Goal: Task Accomplishment & Management: Use online tool/utility

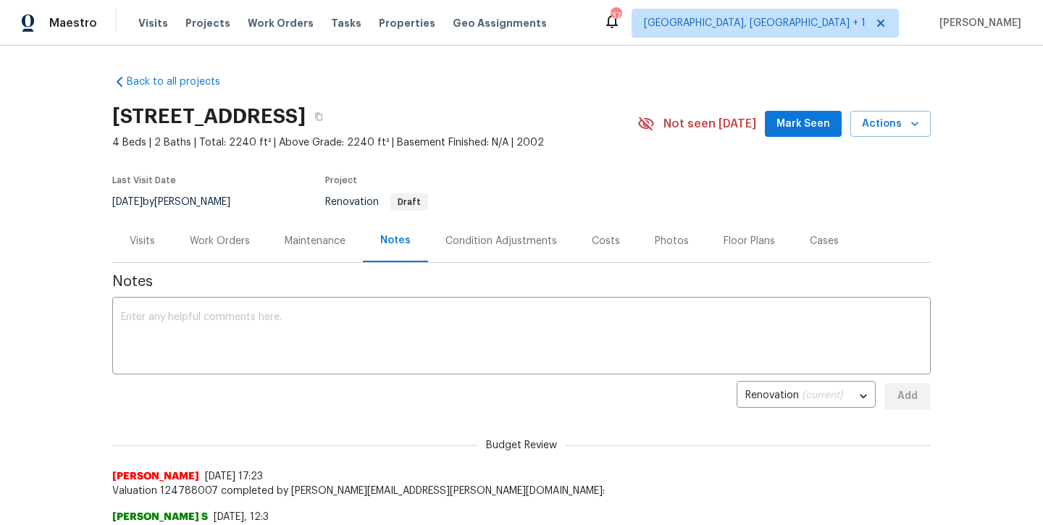
scroll to position [25, 0]
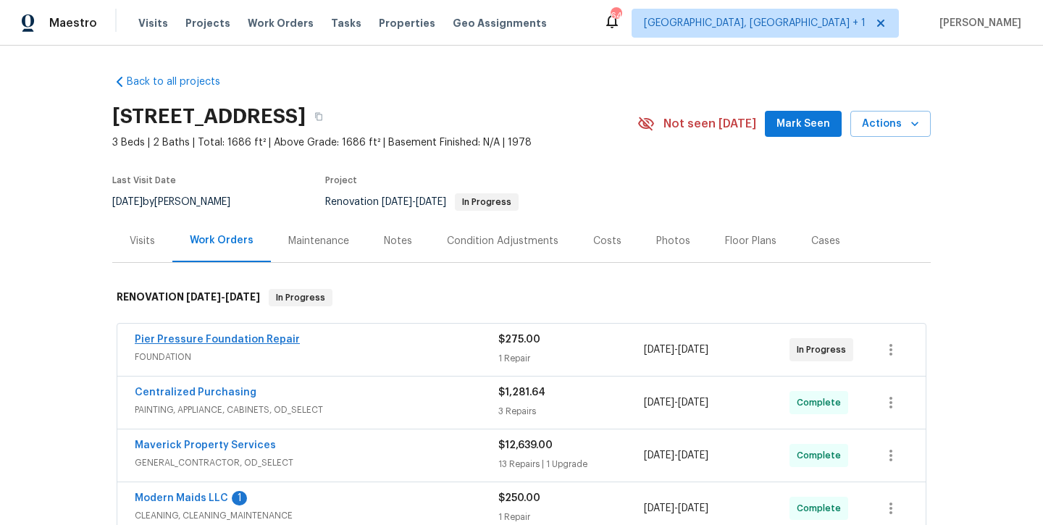
click at [220, 339] on link "Pier Pressure Foundation Repair" at bounding box center [217, 340] width 165 height 10
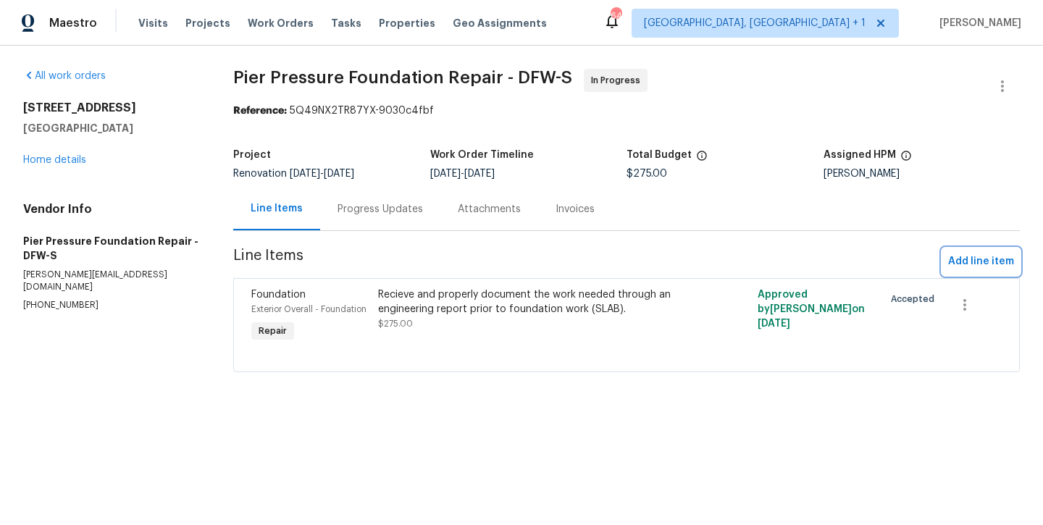
click at [962, 256] on span "Add line item" at bounding box center [981, 262] width 66 height 18
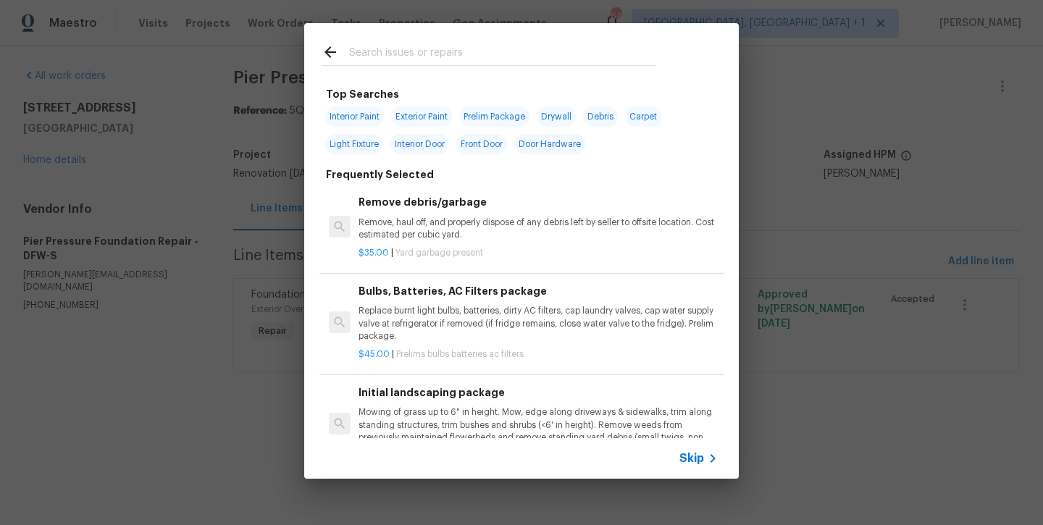
click at [458, 56] on input "text" at bounding box center [502, 54] width 307 height 22
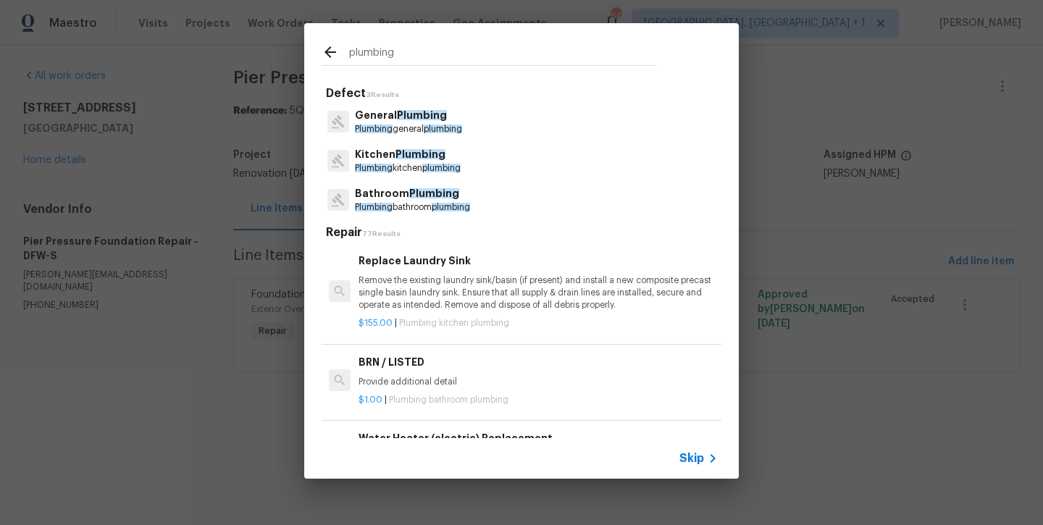
type input "plumbing"
click at [413, 130] on p "Plumbing general plumbing" at bounding box center [408, 129] width 107 height 12
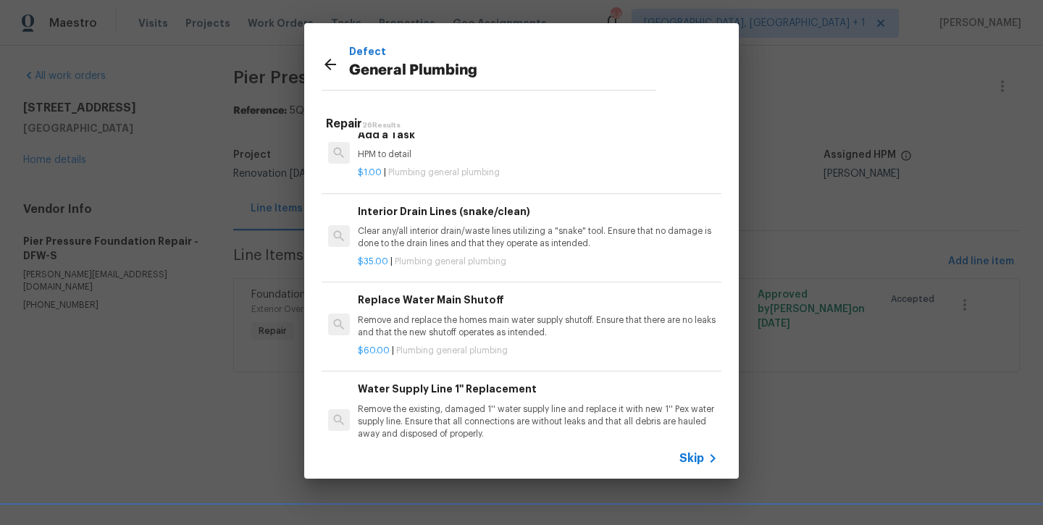
scroll to position [1655, 1]
click at [386, 147] on p "HPM to detail" at bounding box center [537, 153] width 359 height 12
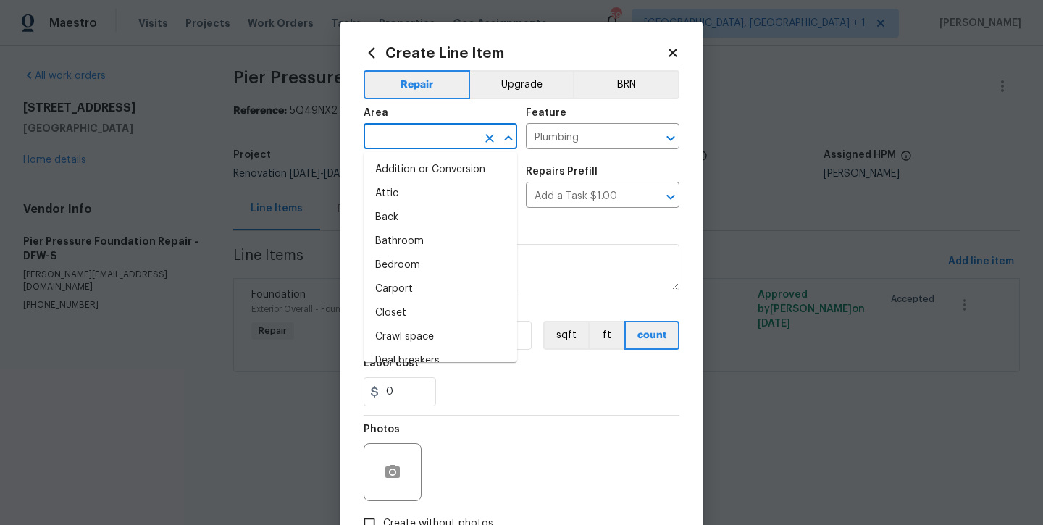
click at [386, 142] on input "text" at bounding box center [419, 138] width 113 height 22
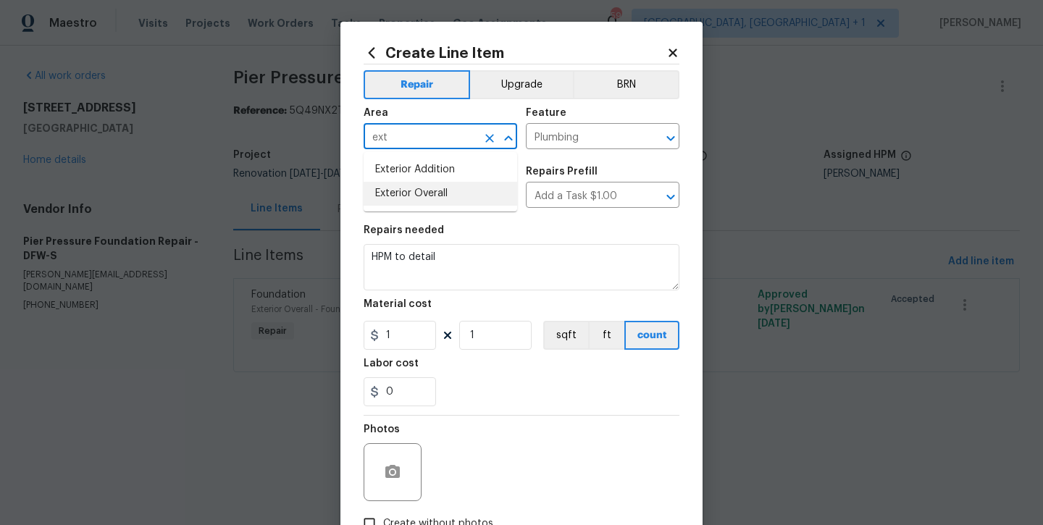
click at [384, 192] on li "Exterior Overall" at bounding box center [440, 194] width 154 height 24
type input "Exterior Overall"
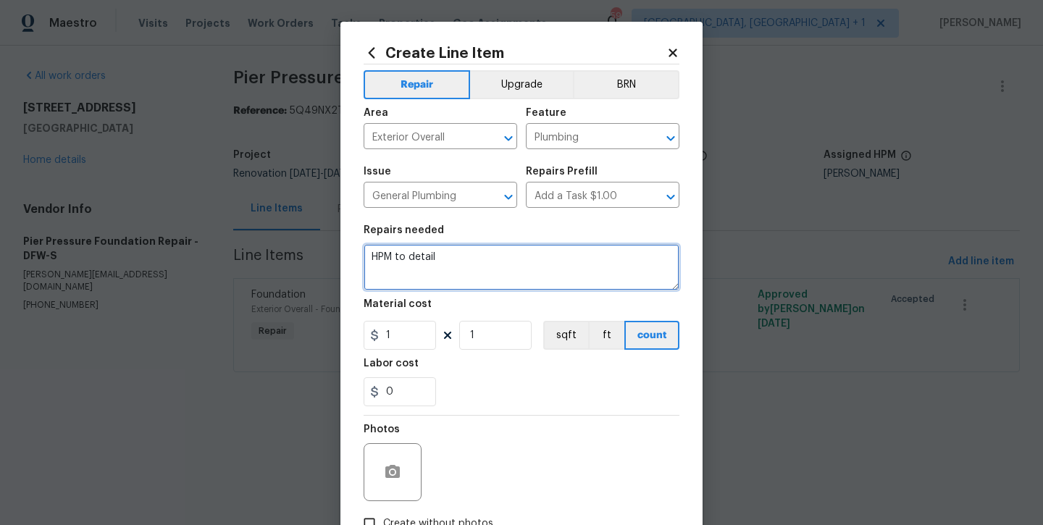
click at [497, 262] on textarea "HPM to detail" at bounding box center [521, 267] width 316 height 46
type textarea "HPM to detail -- replacement of two breaks at plumbing lines after foundation r…"
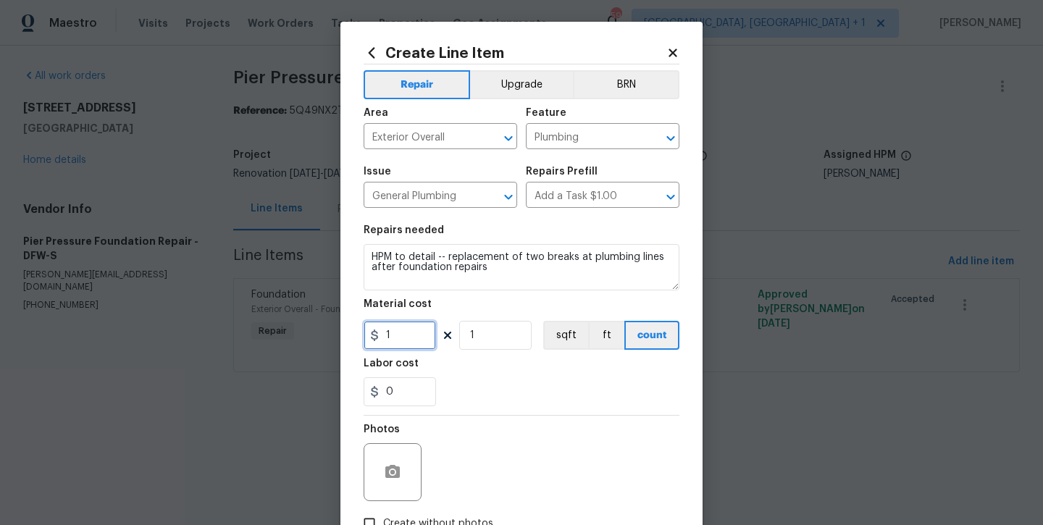
click at [422, 332] on input "1" at bounding box center [399, 335] width 72 height 29
type input "4312"
click at [456, 403] on div "0" at bounding box center [521, 391] width 316 height 29
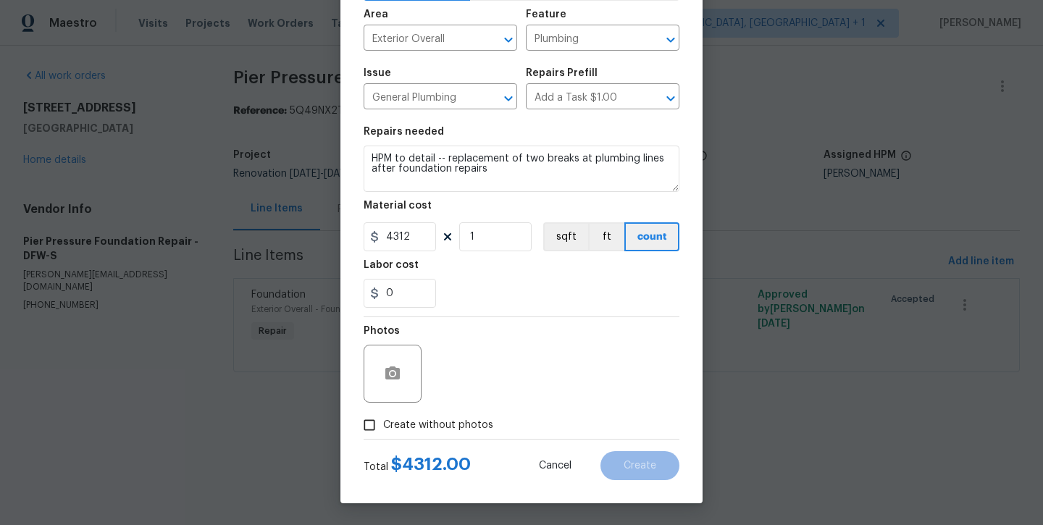
click at [458, 418] on span "Create without photos" at bounding box center [438, 425] width 110 height 15
click at [383, 418] on input "Create without photos" at bounding box center [370, 425] width 28 height 28
checkbox input "true"
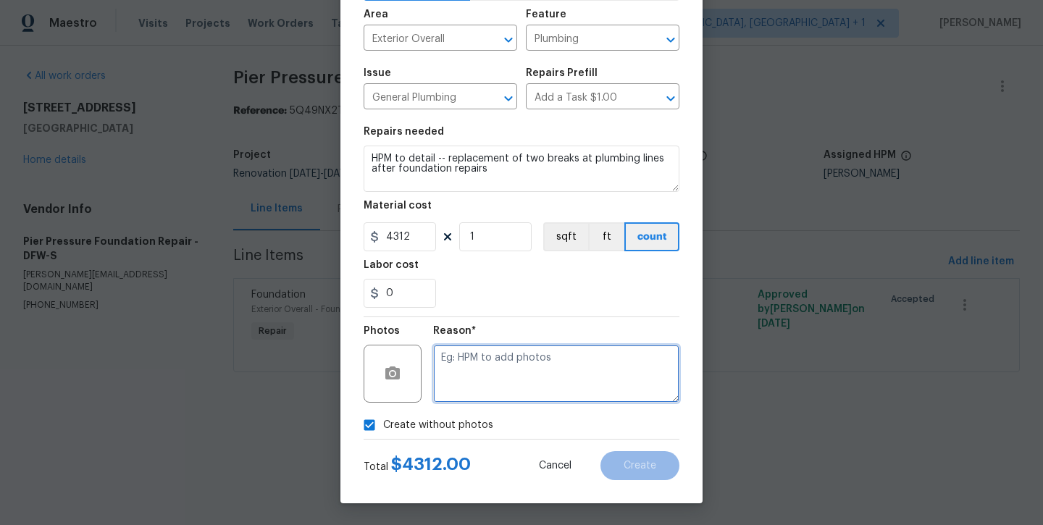
click at [491, 391] on textarea at bounding box center [556, 374] width 246 height 58
type textarea "will add later"
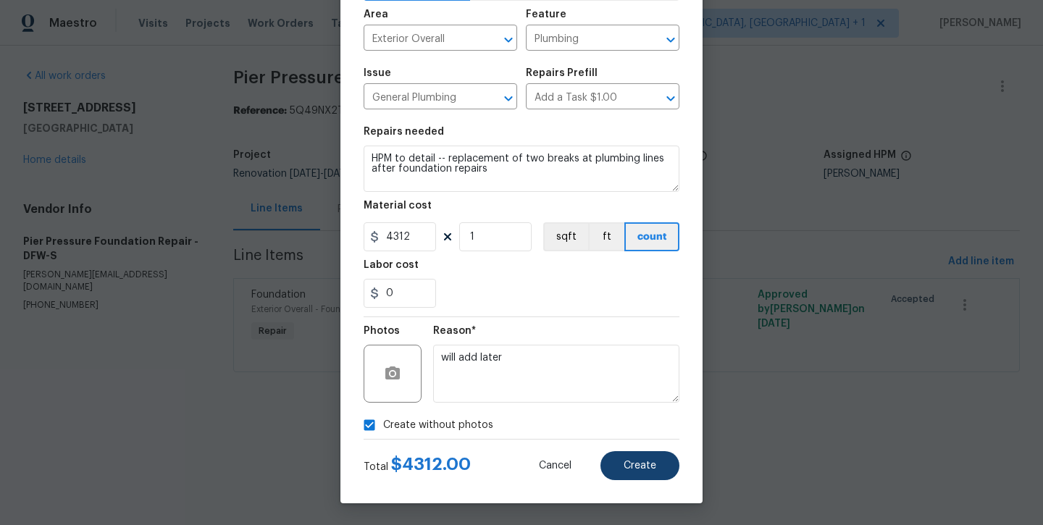
click at [626, 465] on span "Create" at bounding box center [639, 466] width 33 height 11
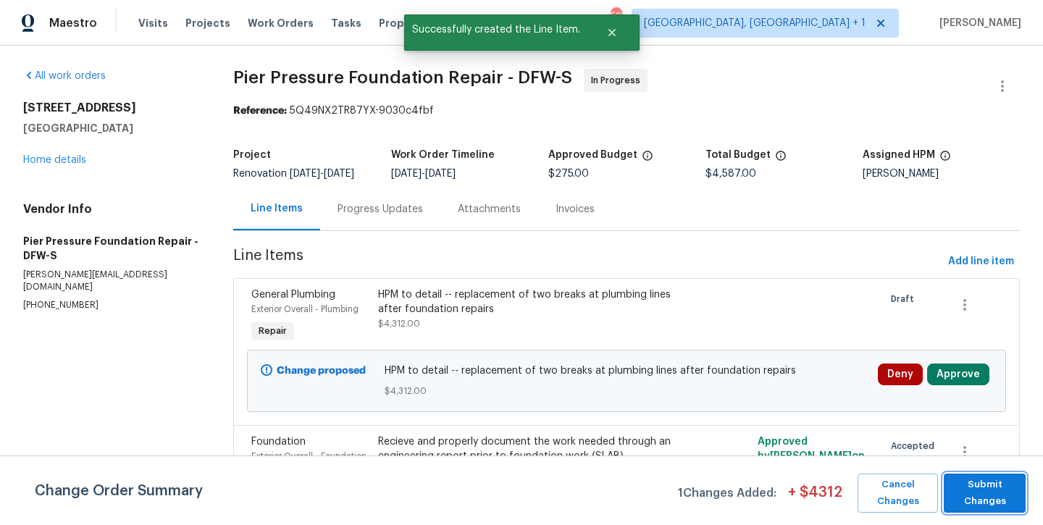
click at [978, 497] on span "Submit Changes" at bounding box center [984, 492] width 67 height 33
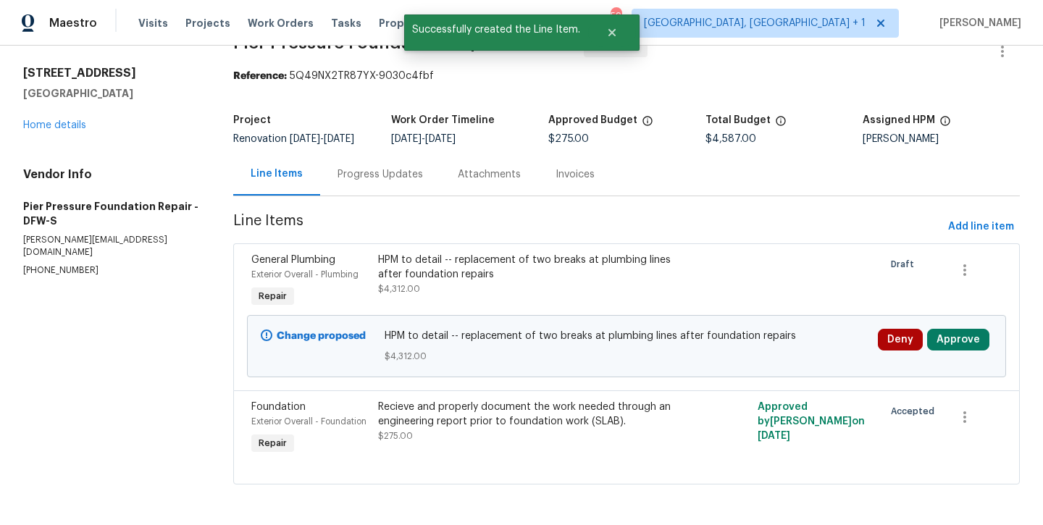
scroll to position [35, 0]
click at [501, 414] on div "Recieve and properly document the work needed through an engineering report pri…" at bounding box center [531, 414] width 307 height 29
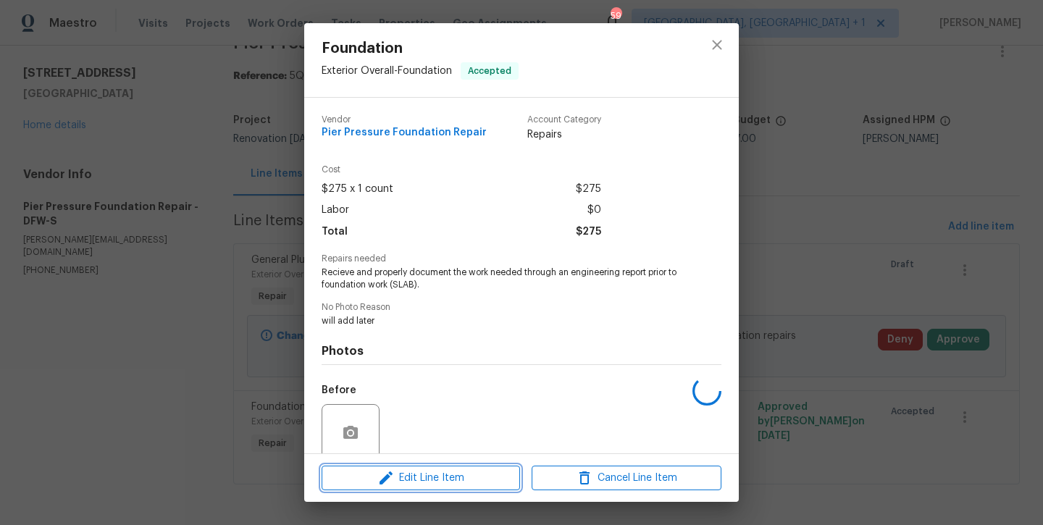
click at [437, 476] on span "Edit Line Item" at bounding box center [421, 478] width 190 height 18
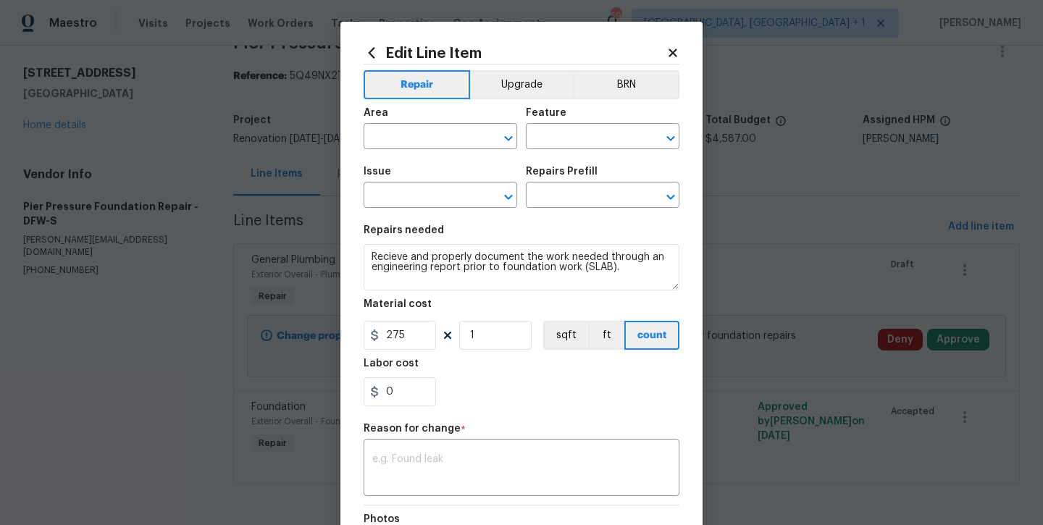
type input "Exterior Overall"
type input "Foundation"
type input "Initial Engineer Report (Slab) $275.00"
click at [455, 456] on textarea at bounding box center [521, 469] width 298 height 30
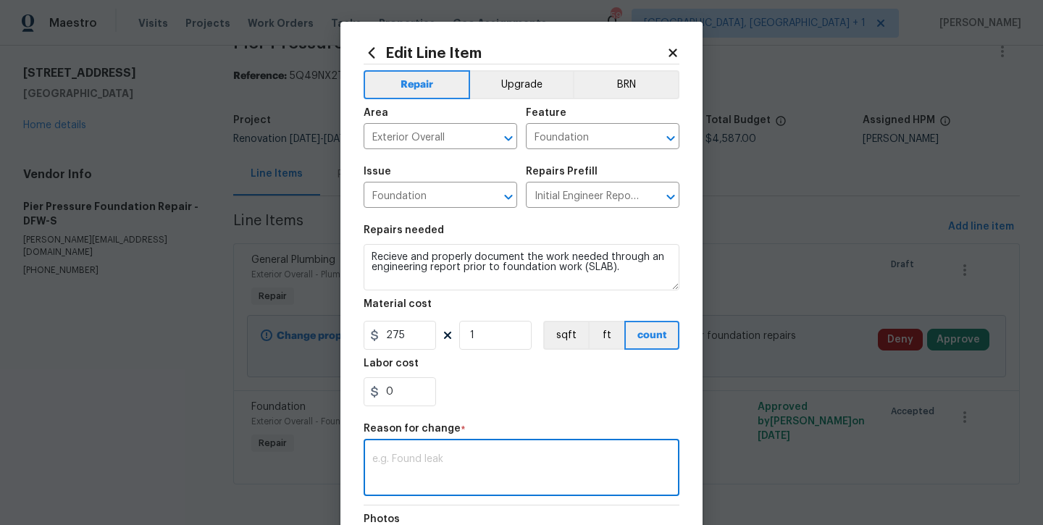
paste textarea "Exterior Concrete Hydraulic Press Pier Pressed to refusal with Lifetime Transfe…"
type textarea "Exterior Concrete Hydraulic Press Pier Pressed to refusal with Lifetime Transfe…"
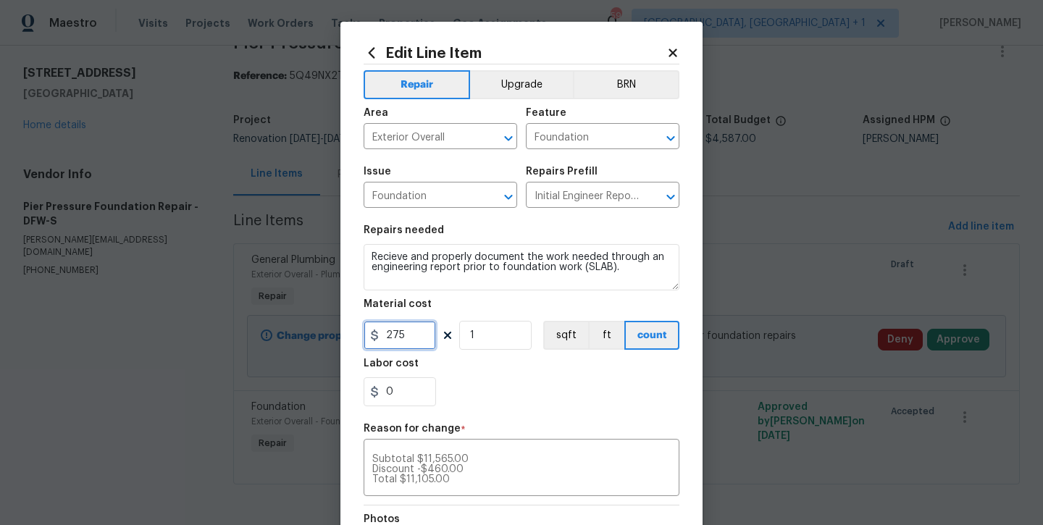
click at [410, 336] on input "275" at bounding box center [399, 335] width 72 height 29
type input "11105"
click at [496, 410] on section "Repairs needed Recieve and properly document the work needed through an enginee…" at bounding box center [521, 316] width 316 height 198
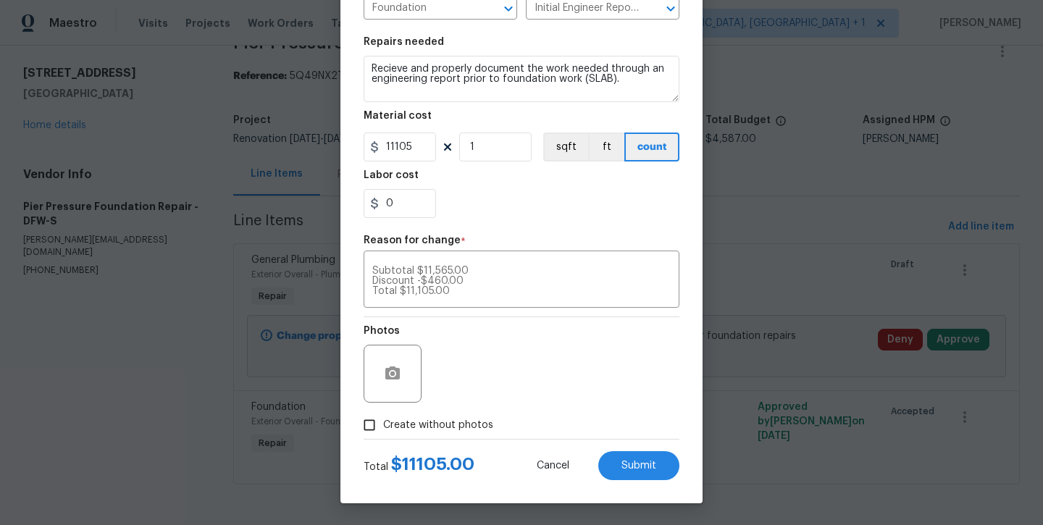
scroll to position [188, 0]
click at [463, 434] on label "Create without photos" at bounding box center [425, 425] width 138 height 28
click at [383, 434] on input "Create without photos" at bounding box center [370, 425] width 28 height 28
checkbox input "true"
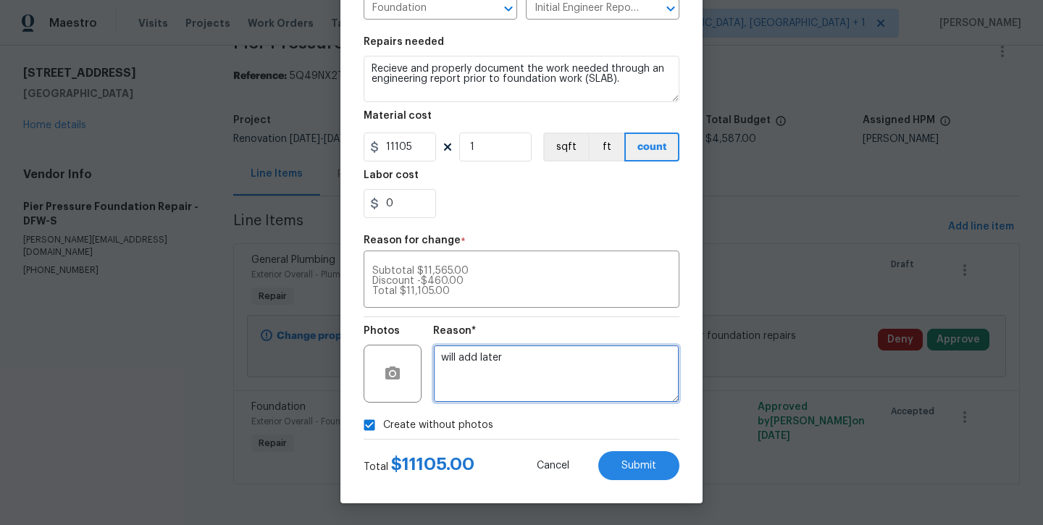
click at [519, 379] on textarea "will add later" at bounding box center [556, 374] width 246 height 58
type textarea "will add later will add later"
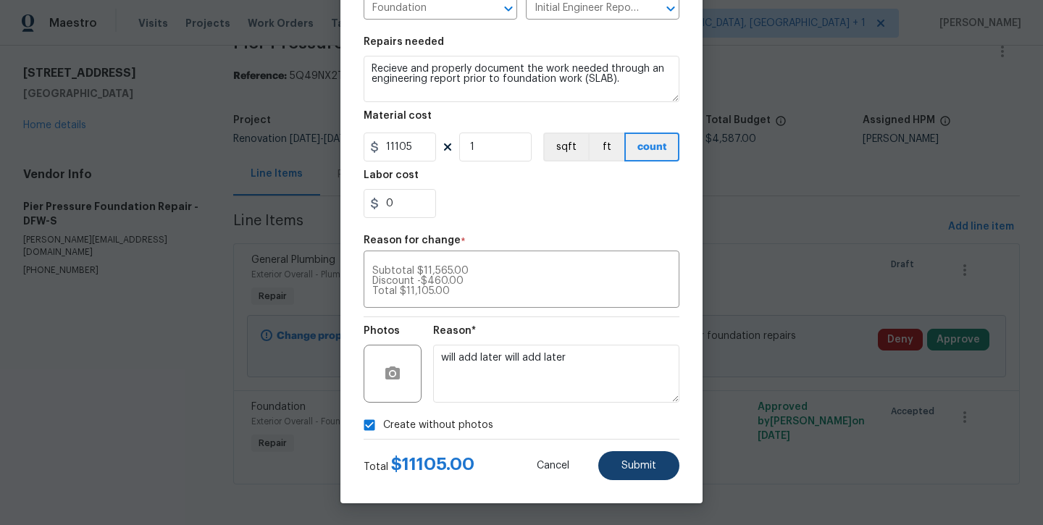
click at [623, 461] on span "Submit" at bounding box center [638, 466] width 35 height 11
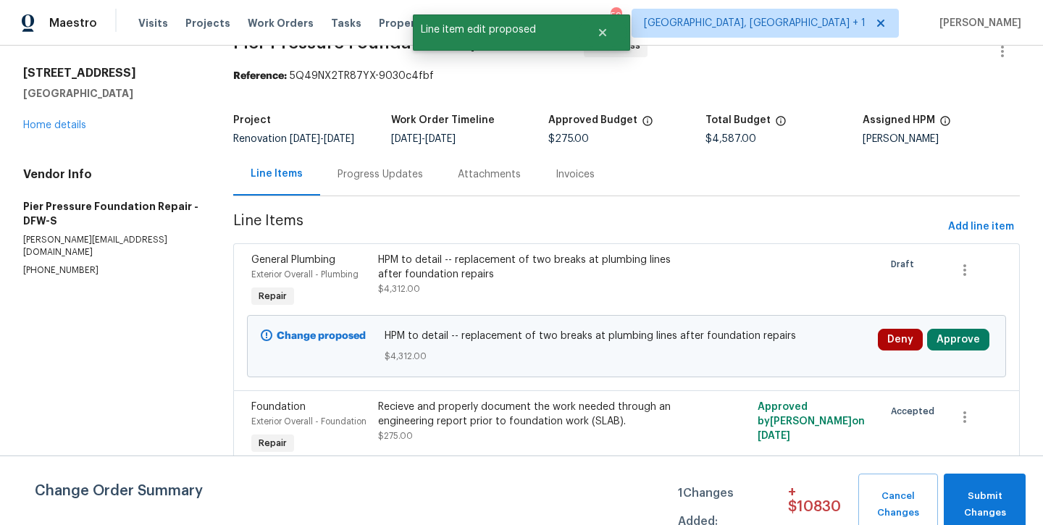
scroll to position [0, 0]
click at [975, 510] on span "Submit Changes" at bounding box center [984, 504] width 67 height 33
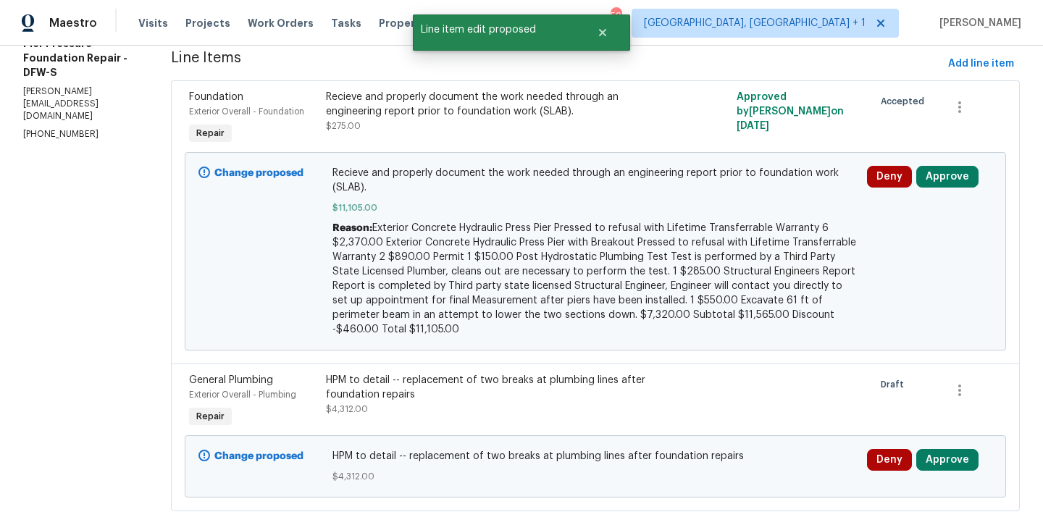
scroll to position [196, 0]
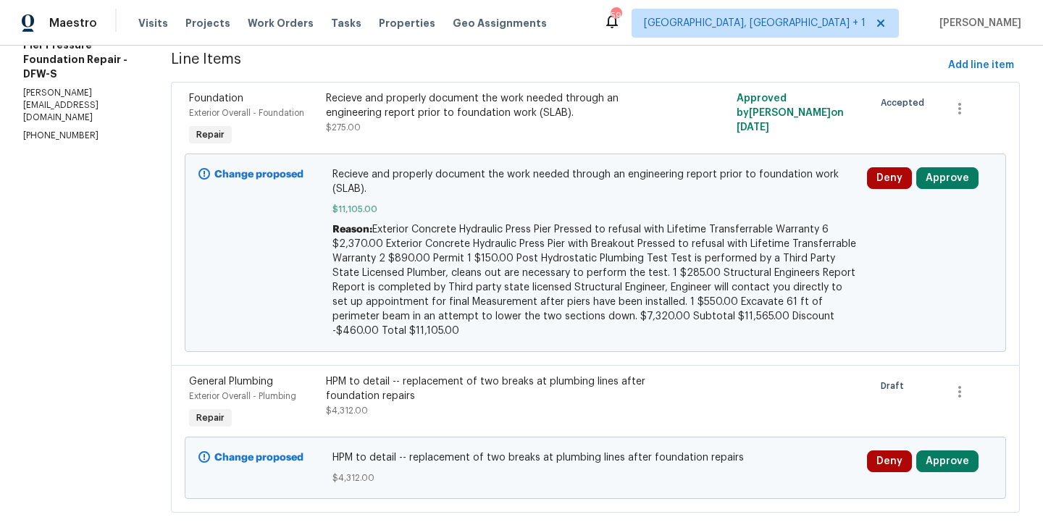
click at [574, 35] on div "Maestro Visits Projects Work Orders Tasks Properties Geo Assignments 59 [GEOGRA…" at bounding box center [521, 23] width 1043 height 46
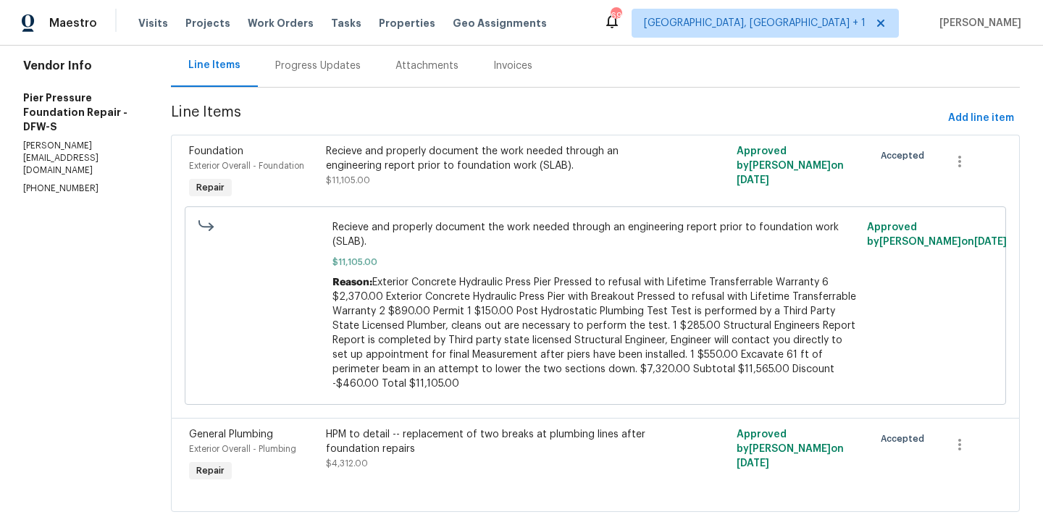
scroll to position [143, 0]
